Goal: Register for event/course

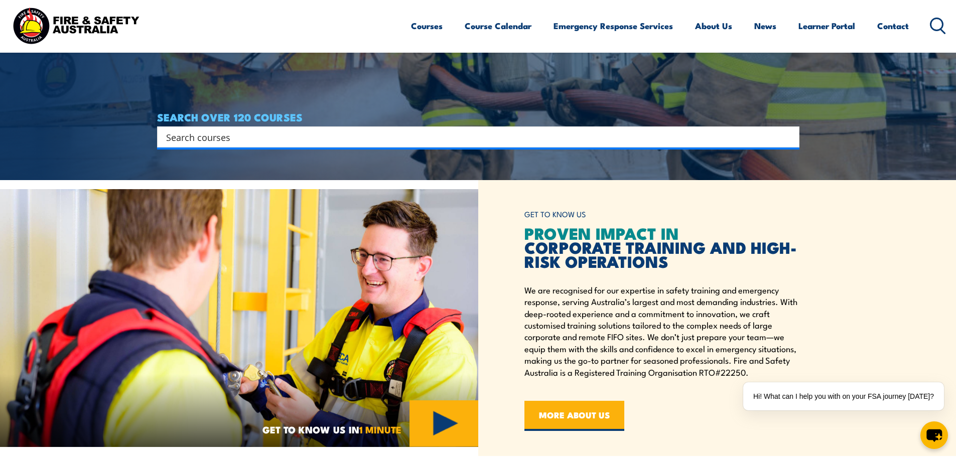
scroll to position [201, 0]
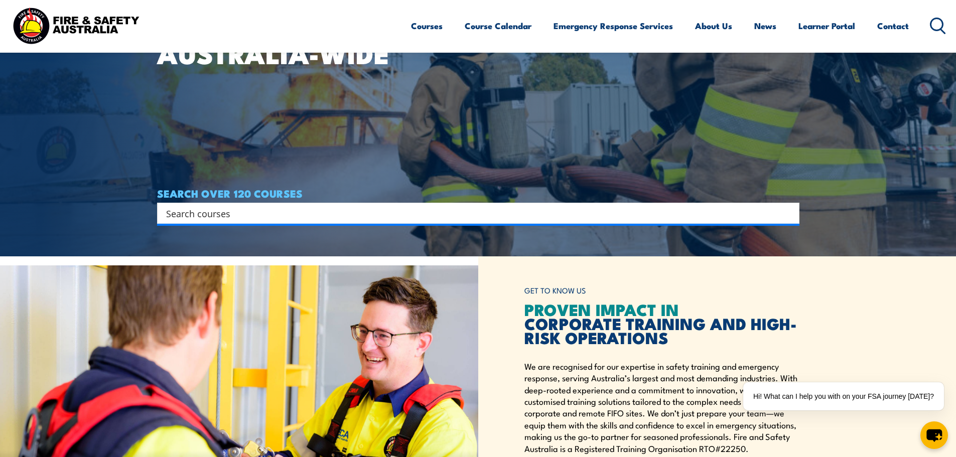
click at [338, 212] on input "Search input" at bounding box center [471, 213] width 611 height 15
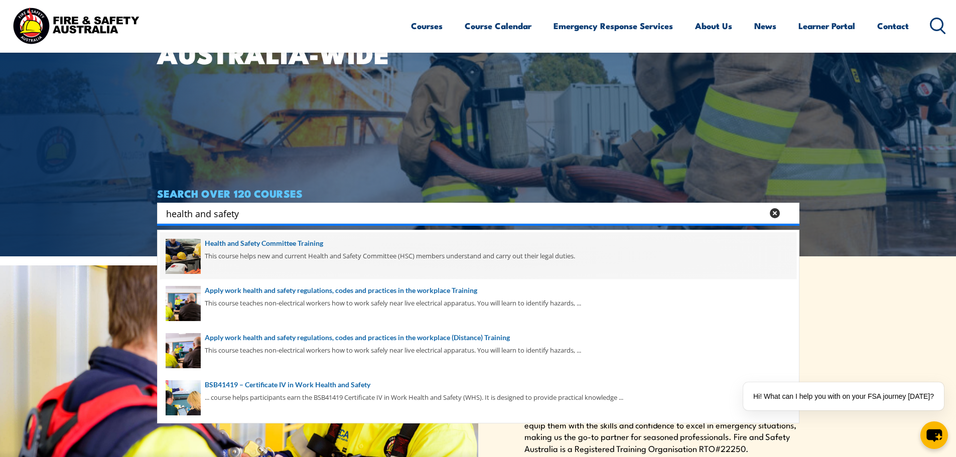
type input "health and safety"
click at [297, 245] on span at bounding box center [478, 255] width 636 height 47
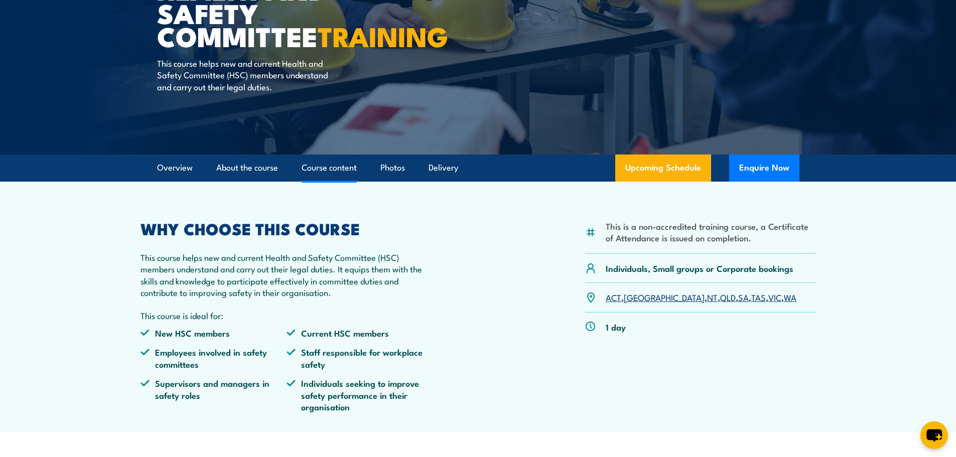
scroll to position [151, 0]
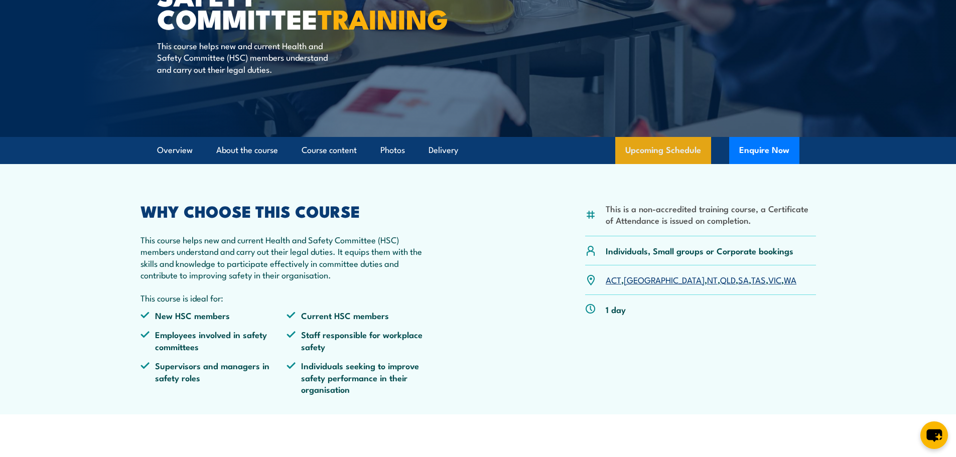
click at [686, 151] on link "Upcoming Schedule" at bounding box center [663, 150] width 96 height 27
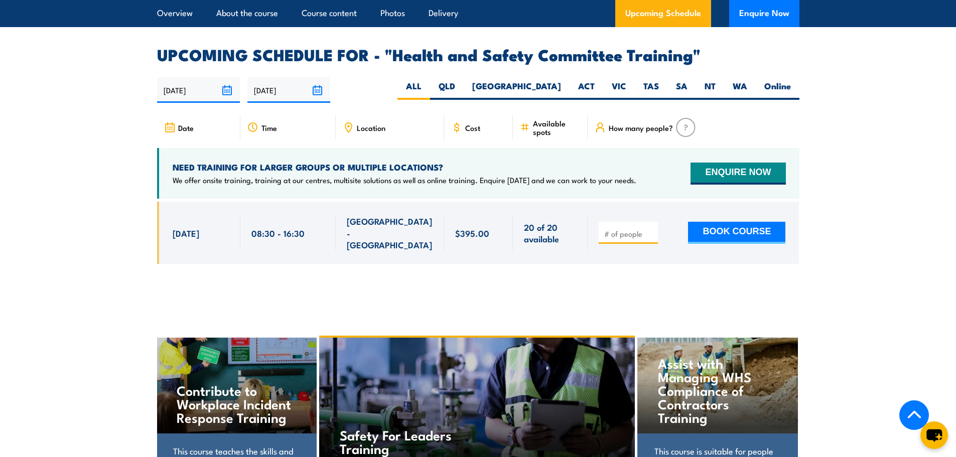
scroll to position [1594, 0]
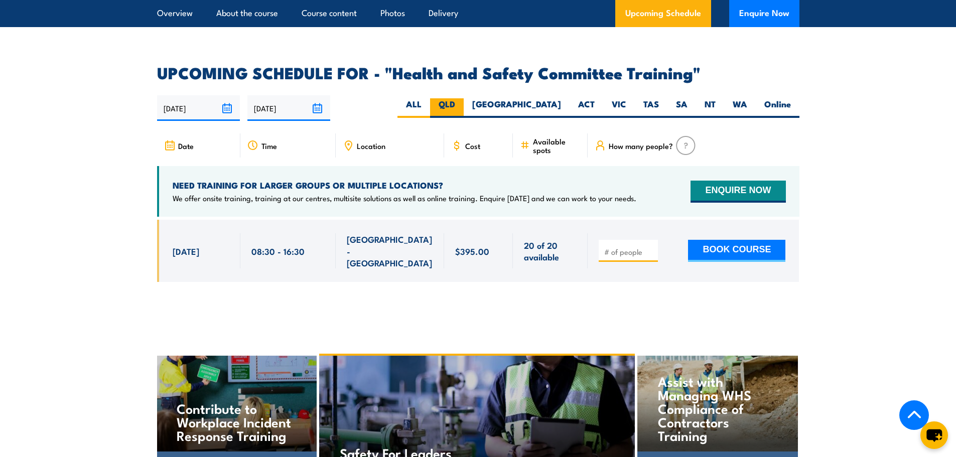
click at [464, 98] on label "QLD" at bounding box center [447, 108] width 34 height 20
click at [462, 98] on input "QLD" at bounding box center [458, 101] width 7 height 7
radio input "true"
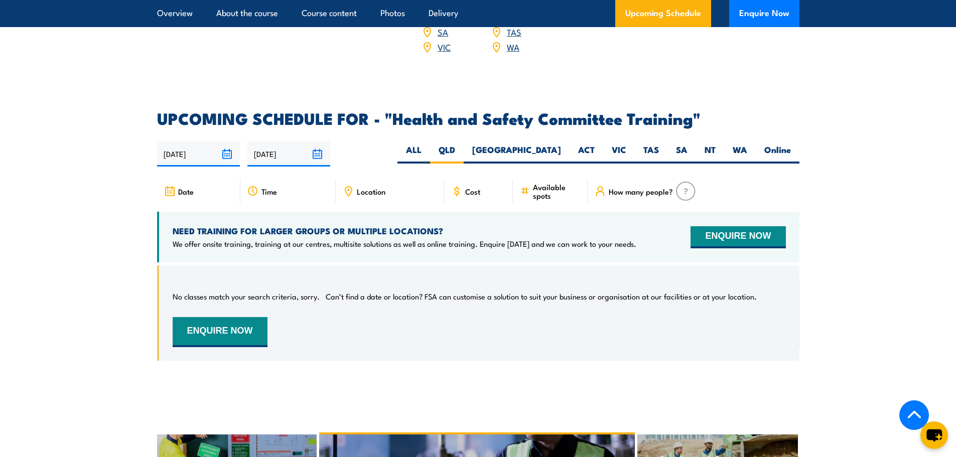
scroll to position [1544, 0]
